Goal: Information Seeking & Learning: Compare options

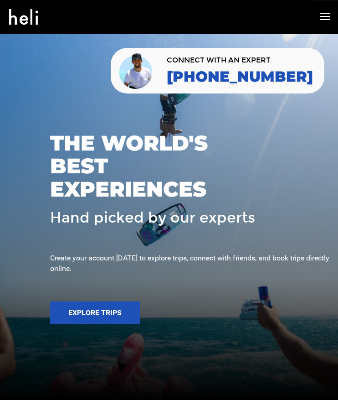
click at [322, 15] on icon at bounding box center [325, 16] width 10 height 10
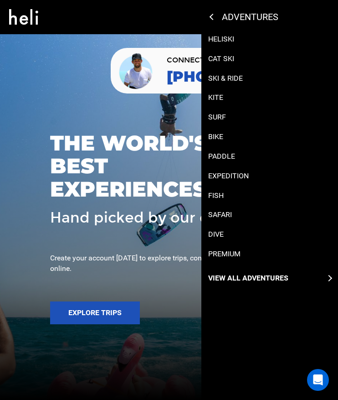
click at [220, 134] on p "Bike" at bounding box center [215, 137] width 15 height 10
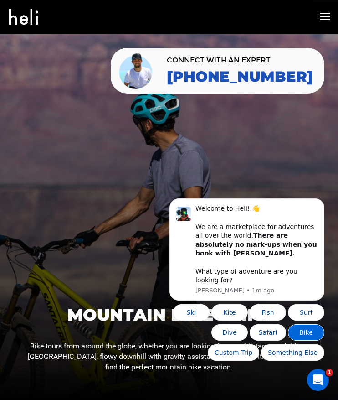
click at [309, 331] on button "Bike" at bounding box center [306, 332] width 36 height 16
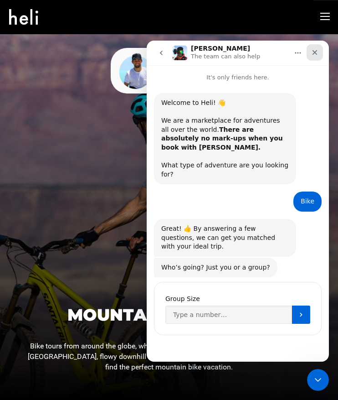
click at [318, 51] on icon "Close" at bounding box center [314, 52] width 7 height 7
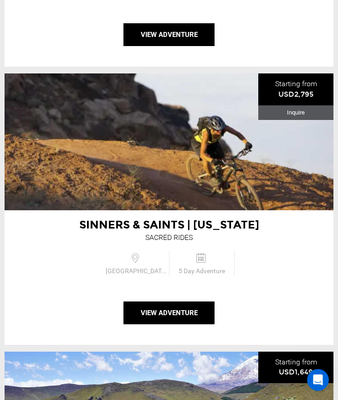
scroll to position [1521, 0]
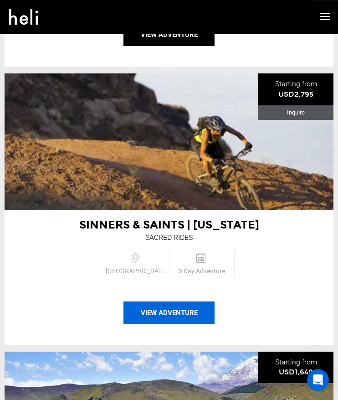
click at [166, 311] on button "View Adventure" at bounding box center [169, 312] width 91 height 23
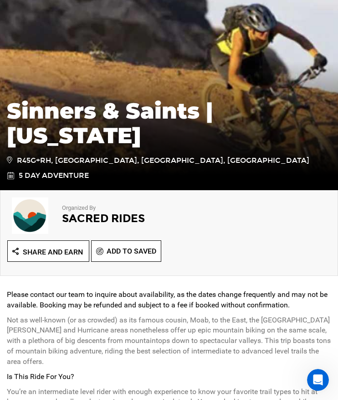
scroll to position [117, 0]
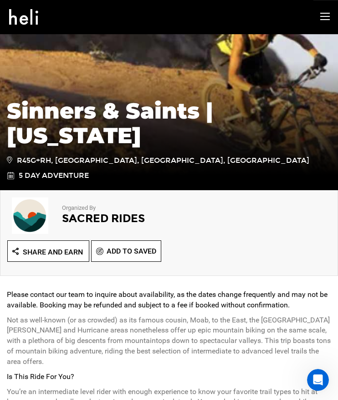
click at [323, 18] on icon at bounding box center [325, 16] width 10 height 10
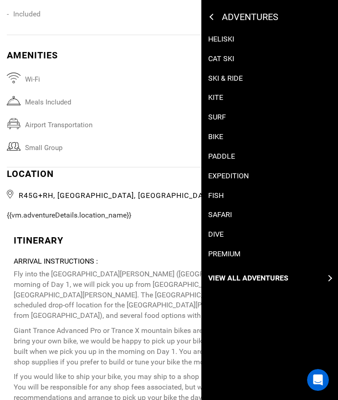
scroll to position [1663, 0]
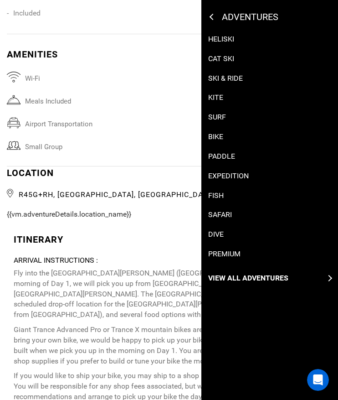
click at [220, 134] on p "Bike" at bounding box center [215, 137] width 15 height 10
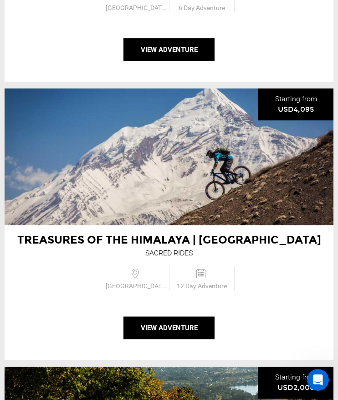
scroll to position [683, 0]
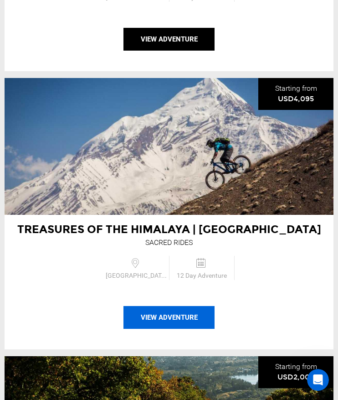
click at [186, 318] on button "View Adventure" at bounding box center [169, 317] width 91 height 23
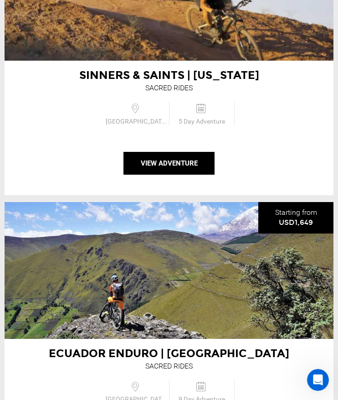
scroll to position [1691, 0]
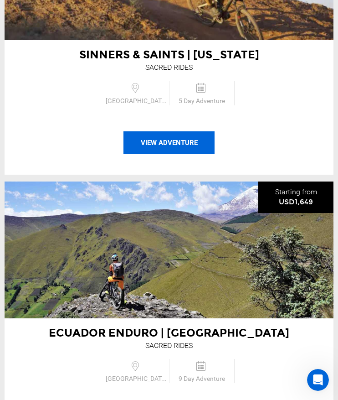
click at [169, 140] on button "View Adventure" at bounding box center [169, 142] width 91 height 23
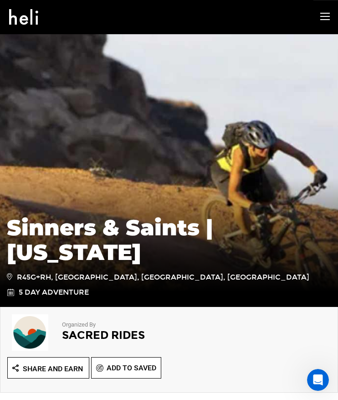
click at [324, 17] on icon at bounding box center [325, 16] width 10 height 10
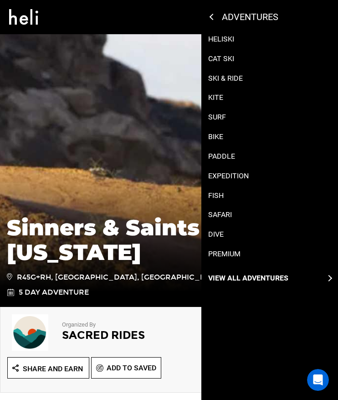
click at [211, 19] on div "adventures" at bounding box center [296, 16] width 170 height 11
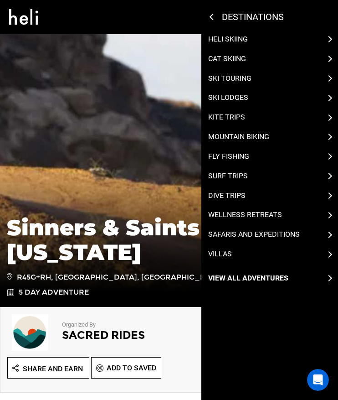
click at [213, 18] on icon at bounding box center [213, 17] width 6 height 6
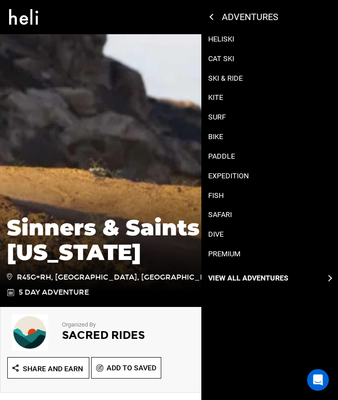
click at [211, 19] on div "adventures" at bounding box center [296, 16] width 170 height 11
click at [220, 115] on p "Surf" at bounding box center [217, 117] width 18 height 10
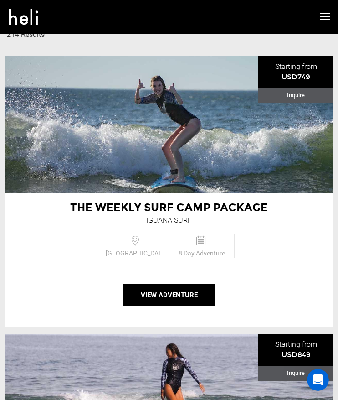
scroll to position [427, 0]
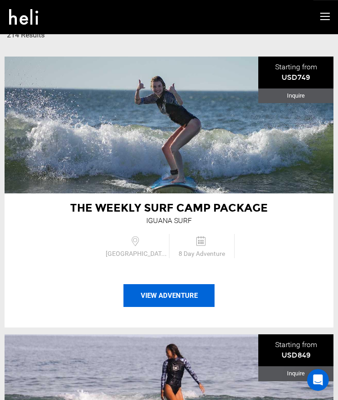
click at [186, 300] on button "View Adventure" at bounding box center [169, 295] width 91 height 23
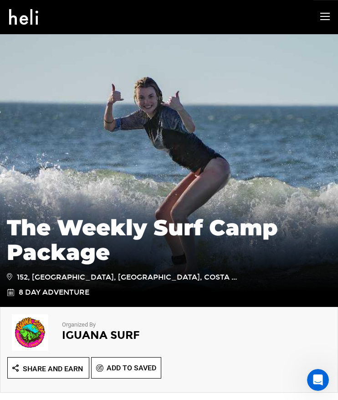
click at [325, 17] on icon at bounding box center [325, 16] width 10 height 10
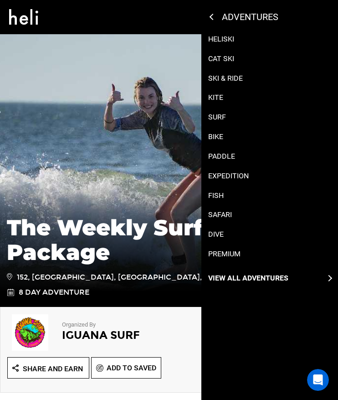
click at [222, 114] on p "Surf" at bounding box center [217, 117] width 18 height 10
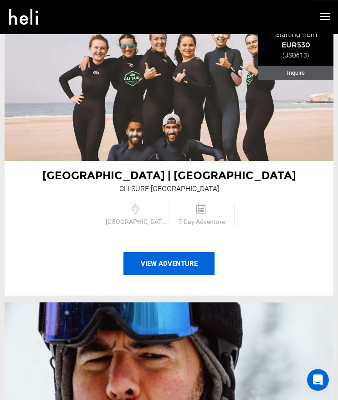
scroll to position [2140, 0]
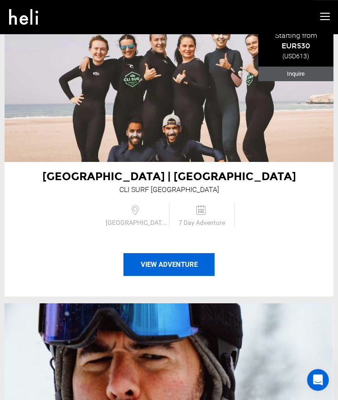
click at [170, 253] on button "View Adventure" at bounding box center [169, 264] width 91 height 23
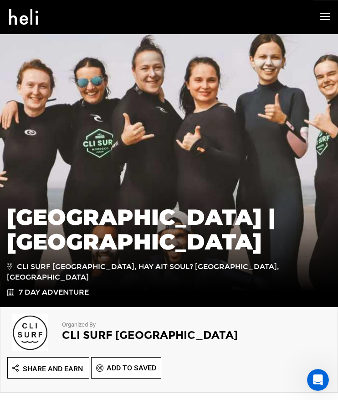
click at [325, 19] on icon at bounding box center [325, 16] width 10 height 10
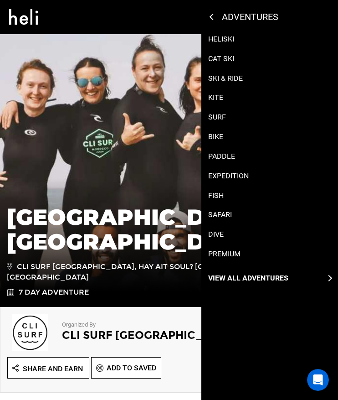
click at [218, 117] on p "Surf" at bounding box center [217, 117] width 18 height 10
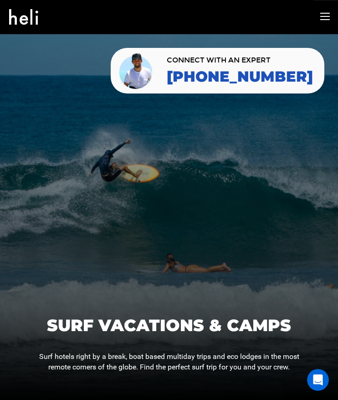
click at [323, 21] on icon at bounding box center [325, 16] width 10 height 10
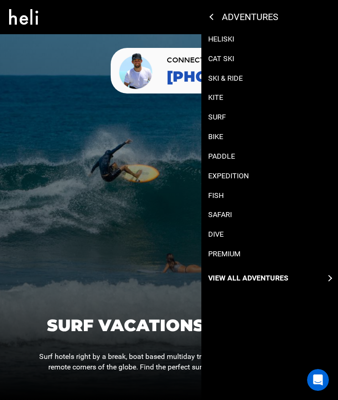
click at [218, 135] on p "Bike" at bounding box center [215, 137] width 15 height 10
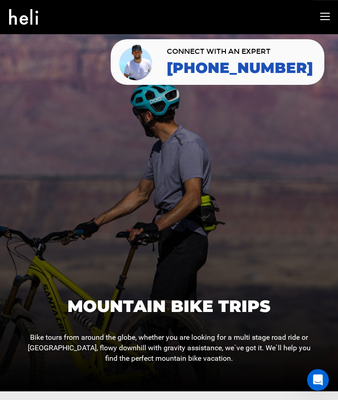
scroll to position [8, 0]
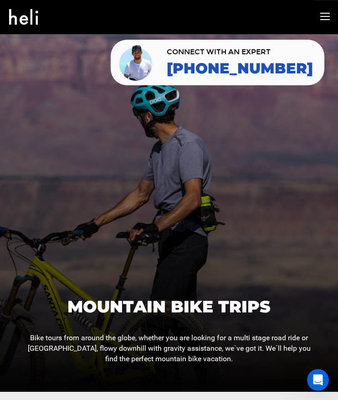
click at [325, 15] on icon at bounding box center [325, 16] width 10 height 10
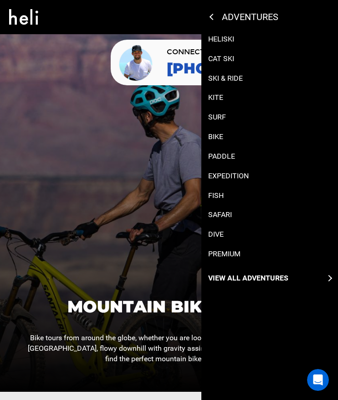
click at [221, 116] on p "Surf" at bounding box center [217, 117] width 18 height 10
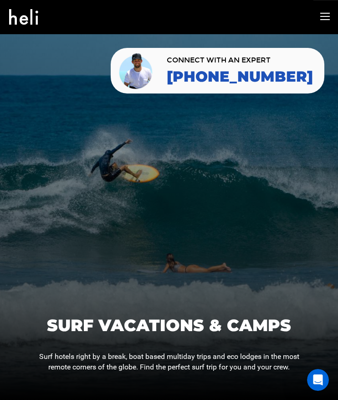
click at [324, 21] on icon at bounding box center [325, 16] width 10 height 10
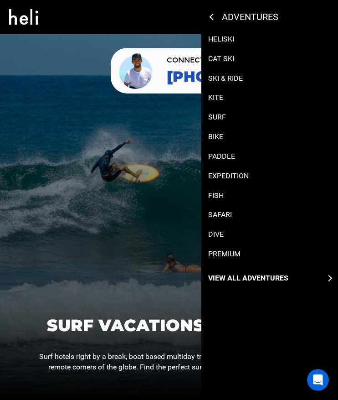
click at [213, 19] on icon at bounding box center [213, 17] width 6 height 6
click at [222, 119] on p "Surf" at bounding box center [217, 117] width 18 height 10
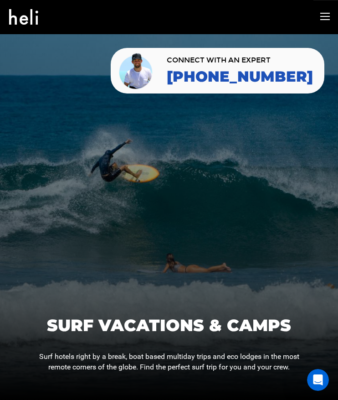
click at [325, 17] on icon at bounding box center [325, 16] width 10 height 10
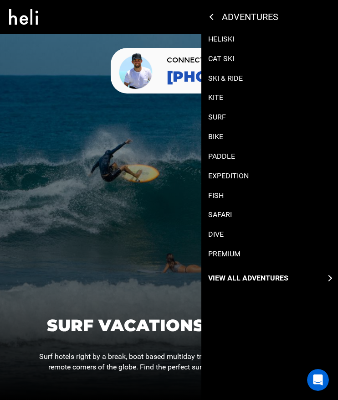
click at [227, 39] on p "Heliski" at bounding box center [221, 39] width 26 height 10
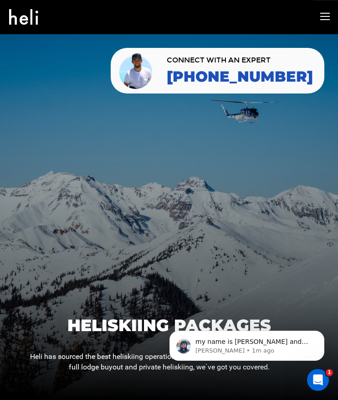
click at [326, 16] on icon at bounding box center [325, 16] width 10 height 10
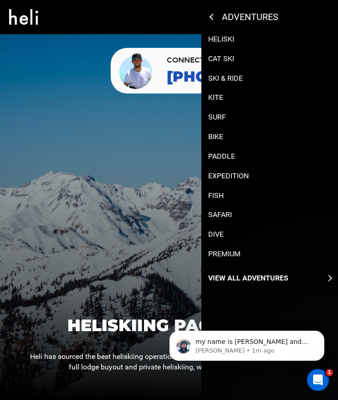
click at [220, 134] on p "Bike" at bounding box center [215, 137] width 15 height 10
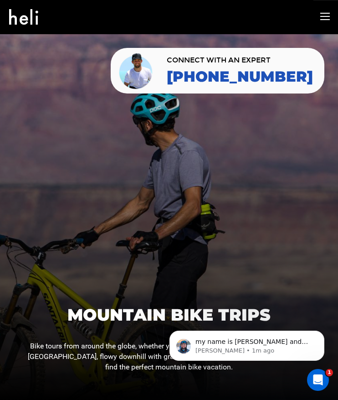
click at [325, 19] on icon at bounding box center [325, 16] width 10 height 10
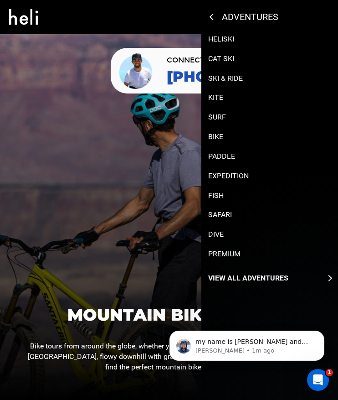
click at [222, 136] on p "Bike" at bounding box center [215, 137] width 15 height 10
